Goal: Task Accomplishment & Management: Manage account settings

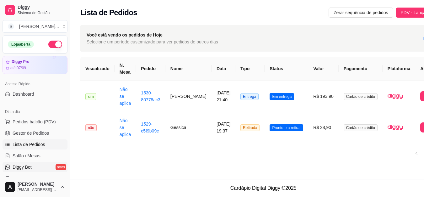
scroll to position [94, 0]
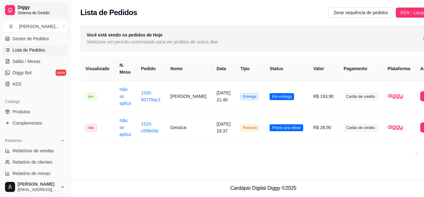
click at [21, 11] on span "Sistema de Gestão" at bounding box center [41, 12] width 47 height 5
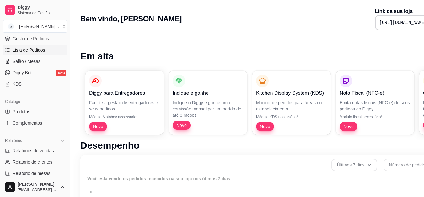
click at [31, 52] on span "Lista de Pedidos" at bounding box center [29, 50] width 33 height 6
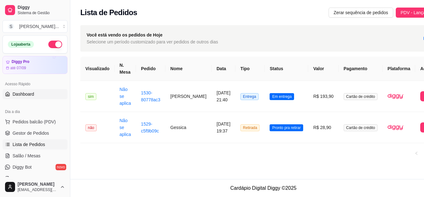
click at [31, 96] on span "Dashboard" at bounding box center [24, 94] width 22 height 6
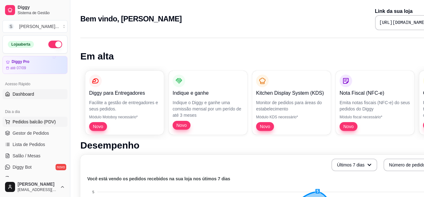
click at [33, 122] on span "Pedidos balcão (PDV)" at bounding box center [34, 121] width 43 height 6
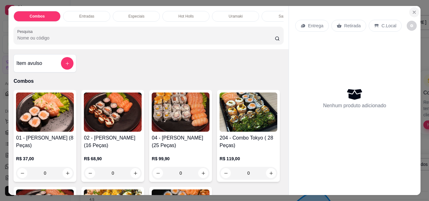
click at [409, 13] on button "Close" at bounding box center [414, 12] width 10 height 10
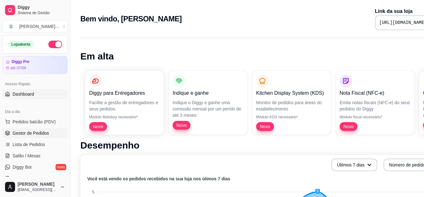
click at [37, 131] on span "Gestor de Pedidos" at bounding box center [31, 133] width 36 height 6
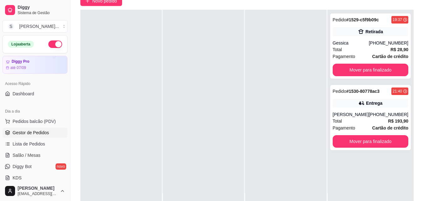
scroll to position [63, 0]
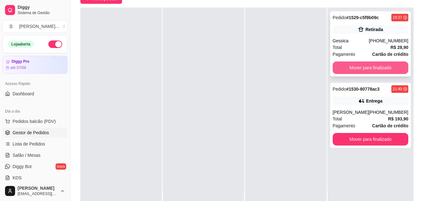
click at [361, 66] on button "Mover para finalizado" at bounding box center [371, 68] width 76 height 13
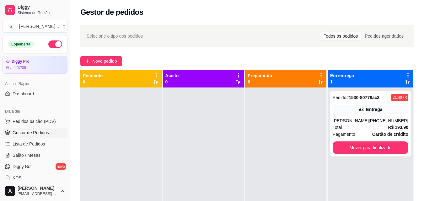
scroll to position [0, 0]
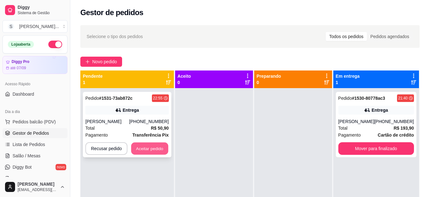
click at [155, 149] on button "Aceitar pedido" at bounding box center [149, 148] width 37 height 12
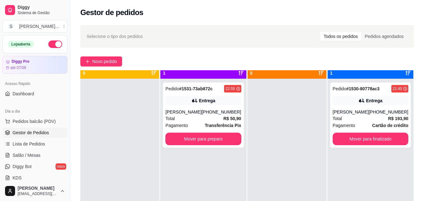
scroll to position [18, 0]
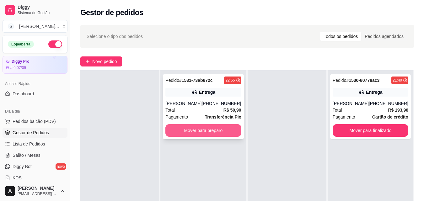
click at [222, 132] on button "Mover para preparo" at bounding box center [204, 130] width 76 height 13
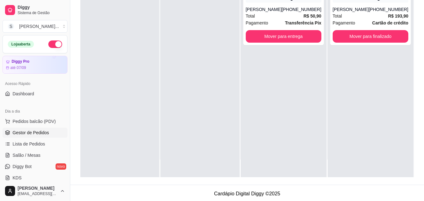
scroll to position [0, 0]
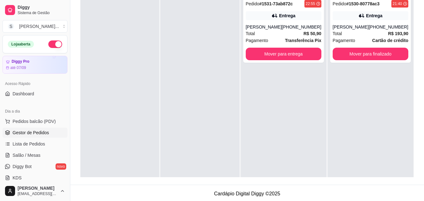
click at [53, 45] on button "button" at bounding box center [55, 45] width 14 height 8
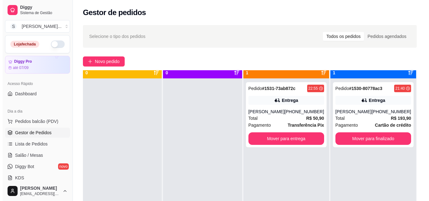
scroll to position [18, 0]
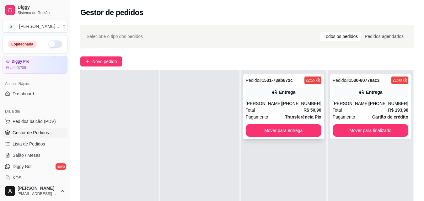
click at [286, 94] on div "Entrega" at bounding box center [287, 92] width 16 height 6
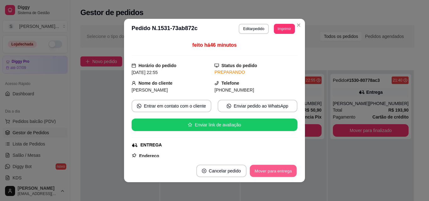
click at [287, 171] on button "Mover para entrega" at bounding box center [273, 171] width 47 height 12
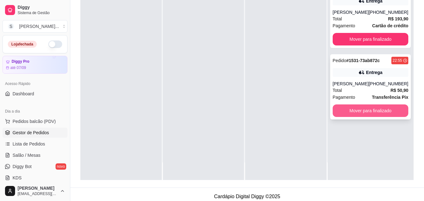
scroll to position [94, 0]
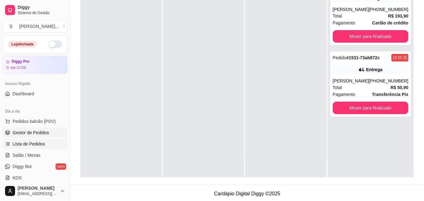
click at [36, 144] on span "Lista de Pedidos" at bounding box center [29, 144] width 33 height 6
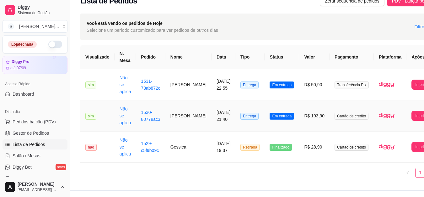
scroll to position [23, 0]
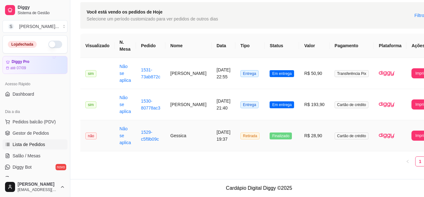
click at [187, 142] on td "Gessica" at bounding box center [189, 135] width 46 height 31
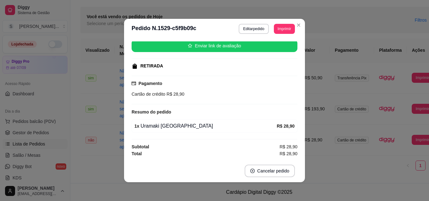
scroll to position [1, 0]
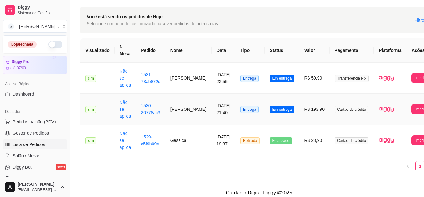
click at [132, 113] on td "Não se aplica" at bounding box center [126, 109] width 22 height 31
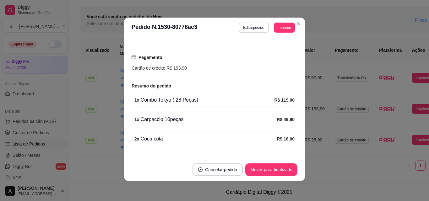
scroll to position [167, 0]
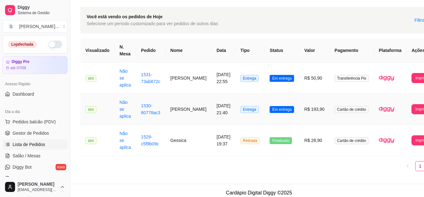
click at [212, 99] on td "[DATE] 21:40" at bounding box center [224, 109] width 24 height 31
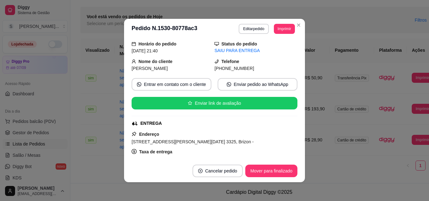
scroll to position [31, 0]
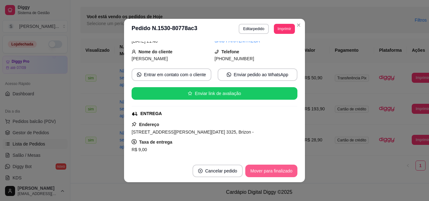
click at [271, 170] on button "Mover para finalizado" at bounding box center [271, 171] width 52 height 13
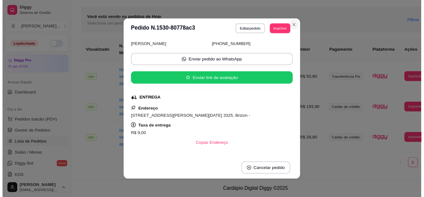
scroll to position [17, 0]
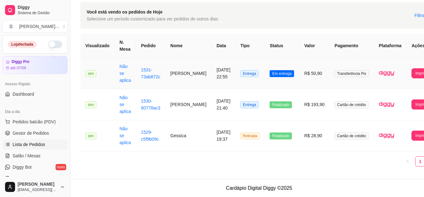
click at [172, 75] on td "[PERSON_NAME]" at bounding box center [189, 73] width 46 height 31
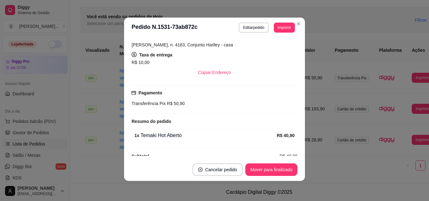
scroll to position [128, 0]
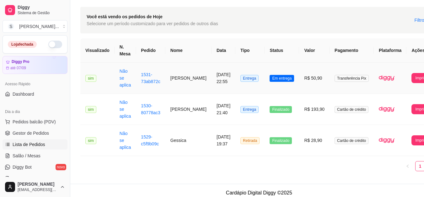
click at [180, 76] on td "[PERSON_NAME]" at bounding box center [189, 78] width 46 height 31
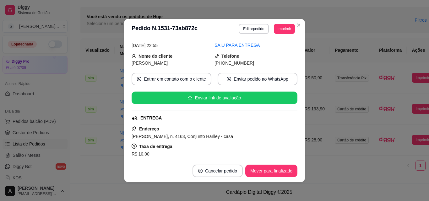
scroll to position [63, 0]
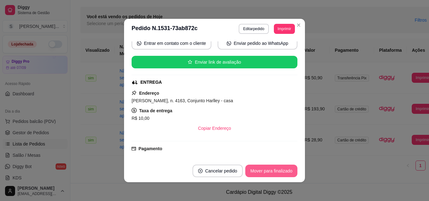
click at [277, 171] on button "Mover para finalizado" at bounding box center [271, 171] width 52 height 13
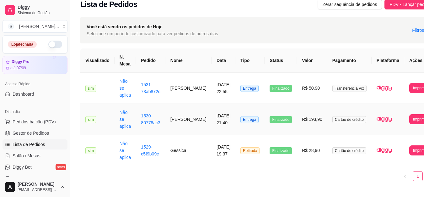
scroll to position [0, 0]
